Goal: Manage account settings

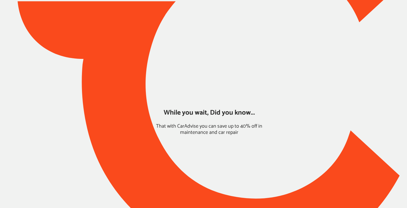
type input "*****"
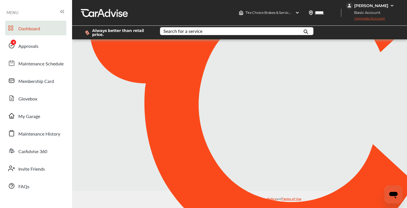
click at [390, 5] on img at bounding box center [392, 5] width 5 height 5
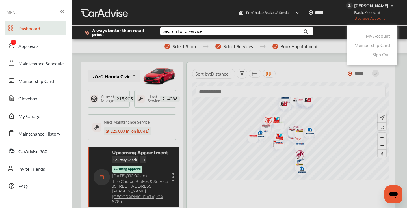
click at [379, 35] on link "My Account" at bounding box center [378, 35] width 24 height 6
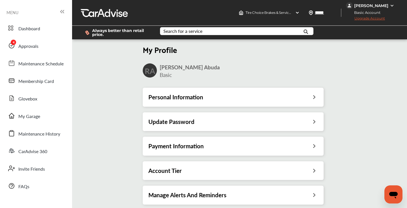
click at [190, 146] on h3 "Payment Information" at bounding box center [175, 145] width 55 height 7
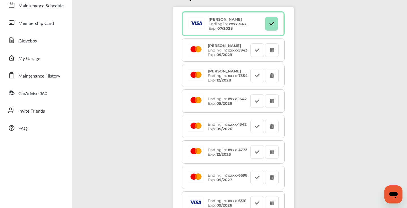
scroll to position [57, 0]
click at [274, 126] on button at bounding box center [272, 127] width 14 height 14
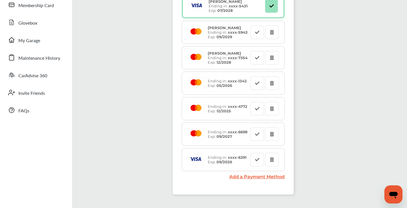
scroll to position [83, 0]
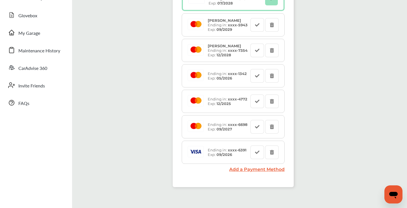
click at [258, 169] on link "Add a Payment Method" at bounding box center [256, 168] width 55 height 5
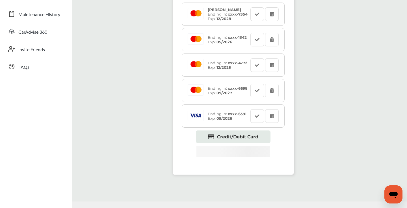
scroll to position [134, 0]
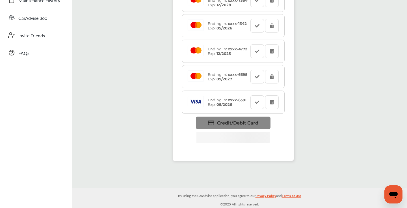
click at [238, 122] on span "Credit/Debit Card" at bounding box center [237, 122] width 41 height 5
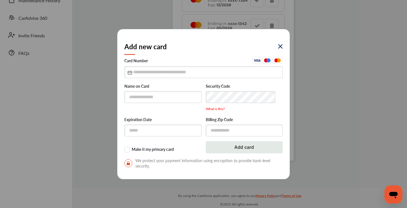
click at [132, 73] on icon at bounding box center [129, 72] width 5 height 5
click at [134, 73] on input "text" at bounding box center [203, 72] width 158 height 12
click at [279, 46] on img at bounding box center [280, 46] width 5 height 5
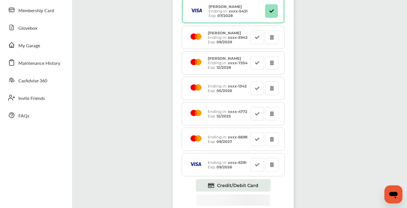
scroll to position [71, 0]
